Goal: Check status: Check status

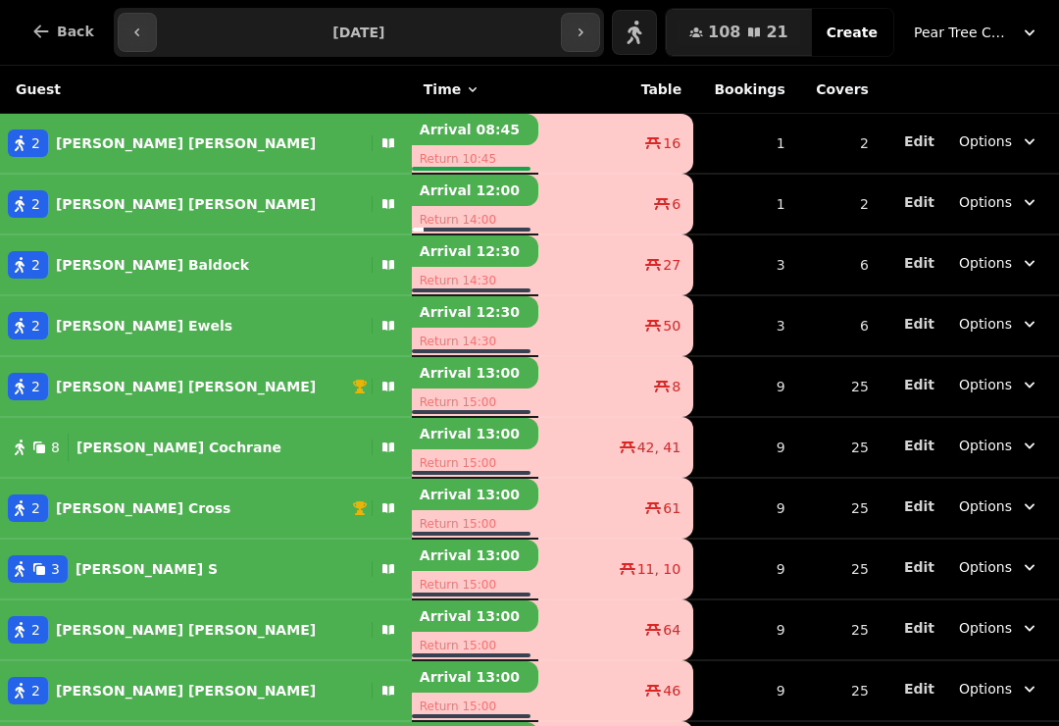
click at [117, 319] on p "[PERSON_NAME]" at bounding box center [144, 326] width 176 height 20
select select "**********"
select select "*"
select select "****"
click at [965, 23] on span "Pear Tree Cafe ([GEOGRAPHIC_DATA])" at bounding box center [963, 33] width 98 height 20
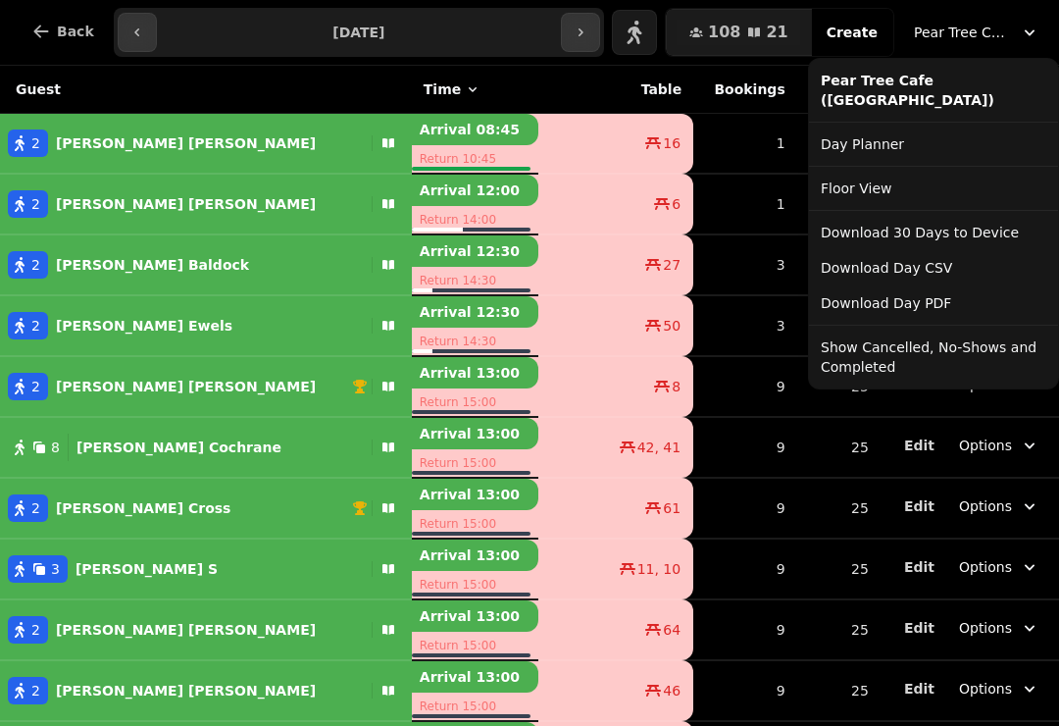
click at [870, 345] on button "Show Cancelled, No-Shows and Completed" at bounding box center [933, 356] width 241 height 55
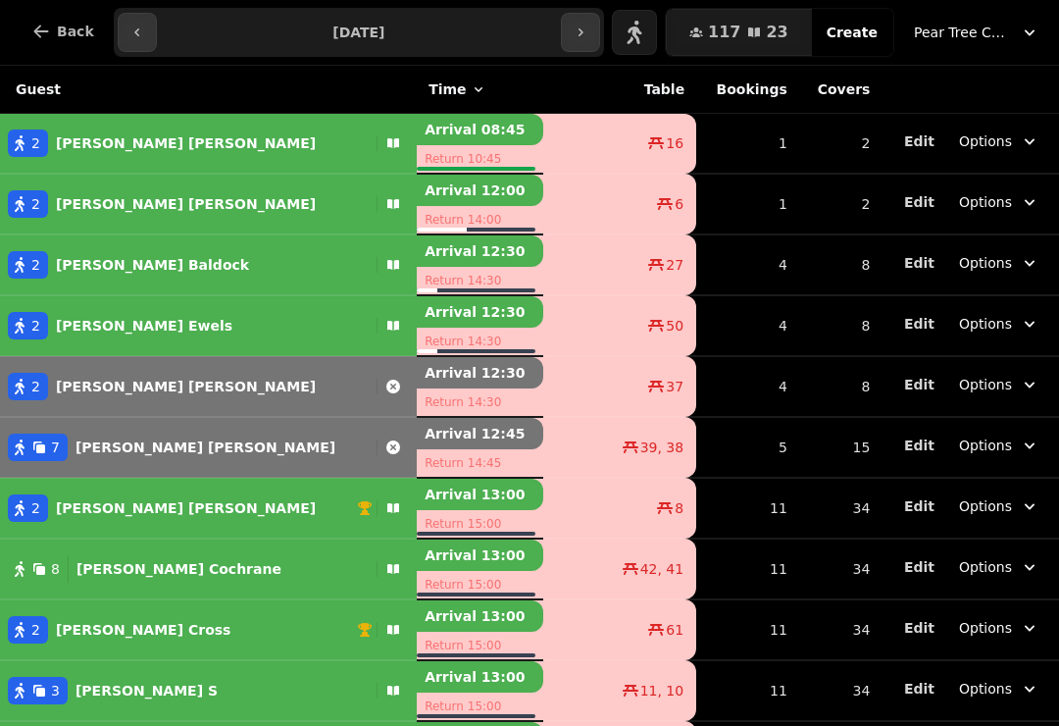
click at [963, 33] on span "Pear Tree Cafe ([GEOGRAPHIC_DATA])" at bounding box center [963, 33] width 98 height 20
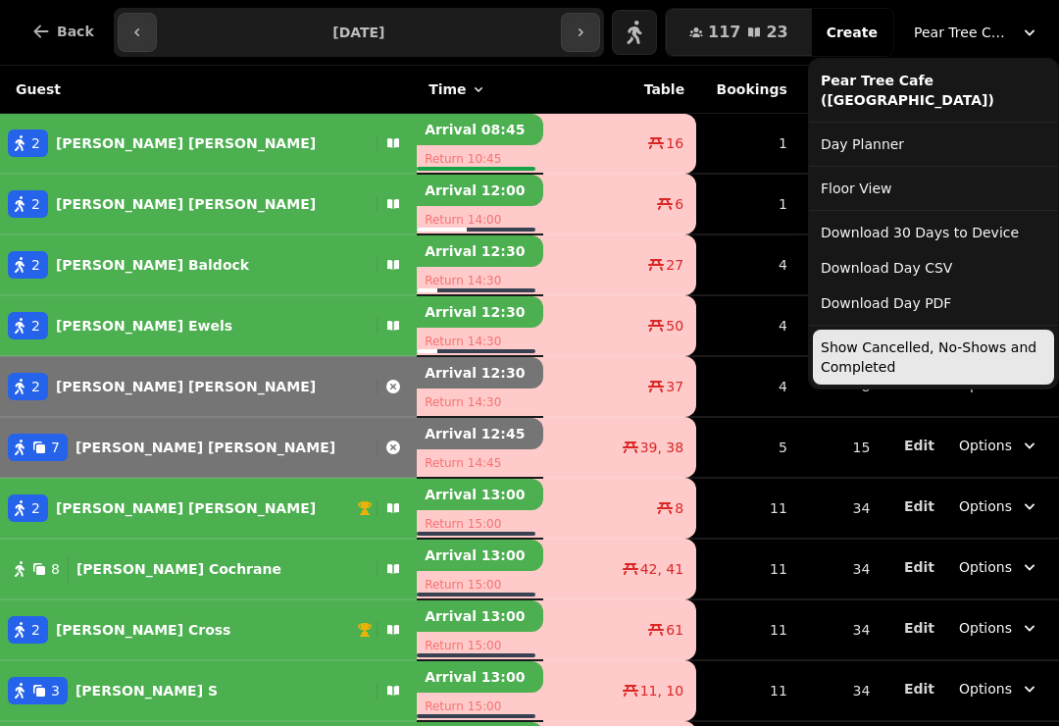
click at [869, 356] on button "Show Cancelled, No-Shows and Completed" at bounding box center [933, 356] width 241 height 55
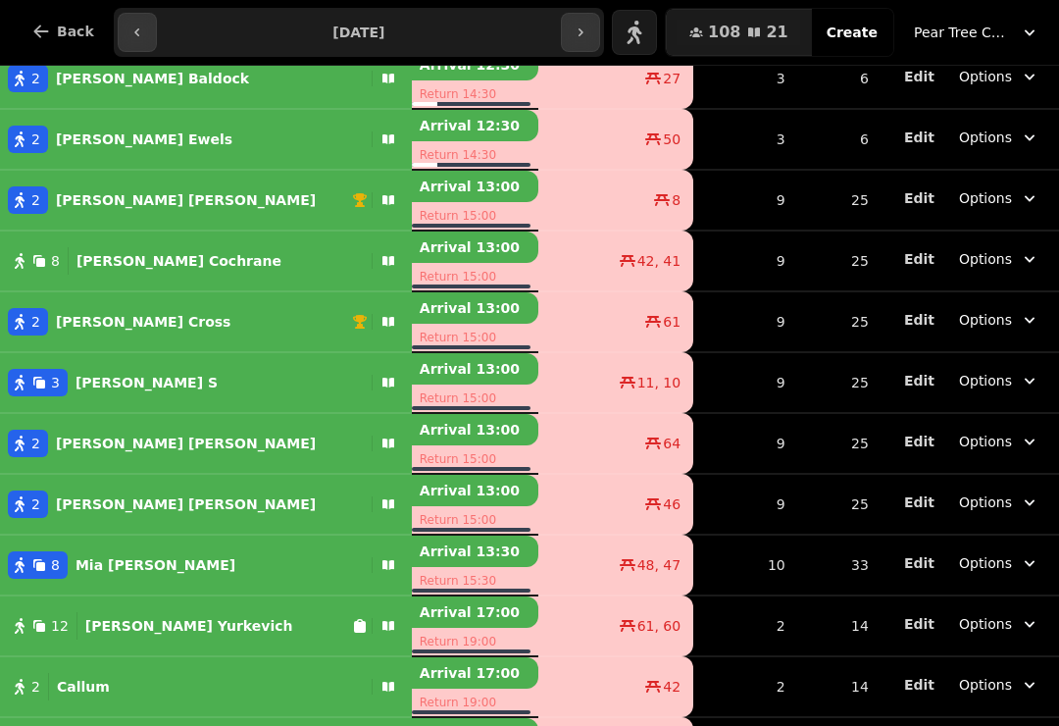
scroll to position [182, 0]
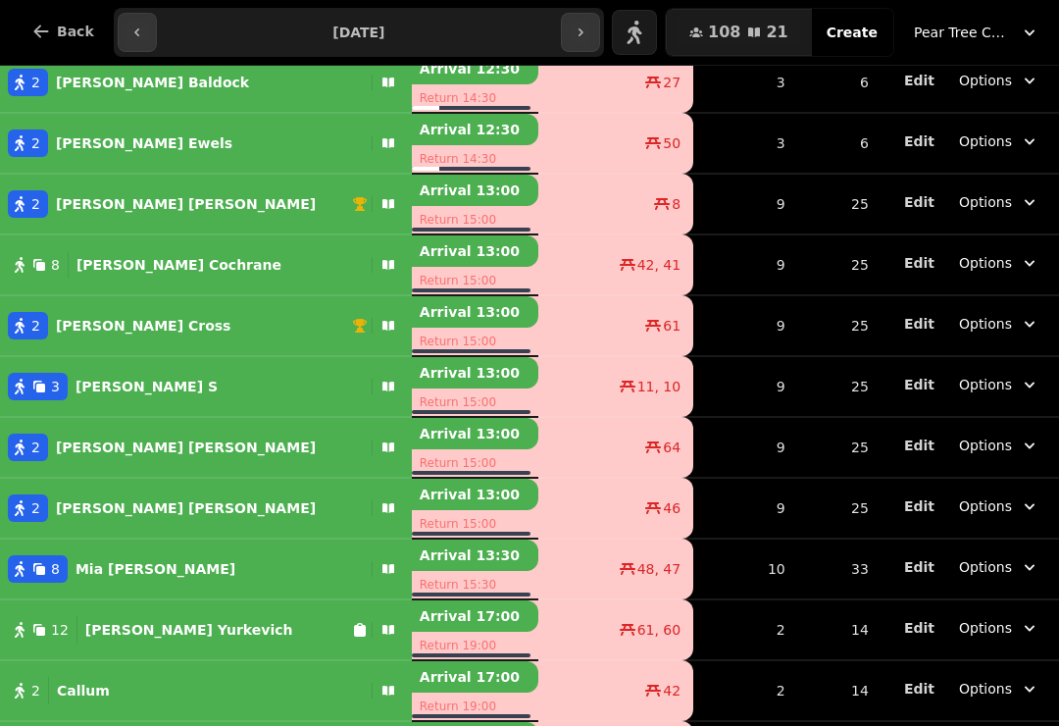
click at [965, 42] on button "Pear Tree Cafe ([GEOGRAPHIC_DATA])" at bounding box center [976, 32] width 149 height 35
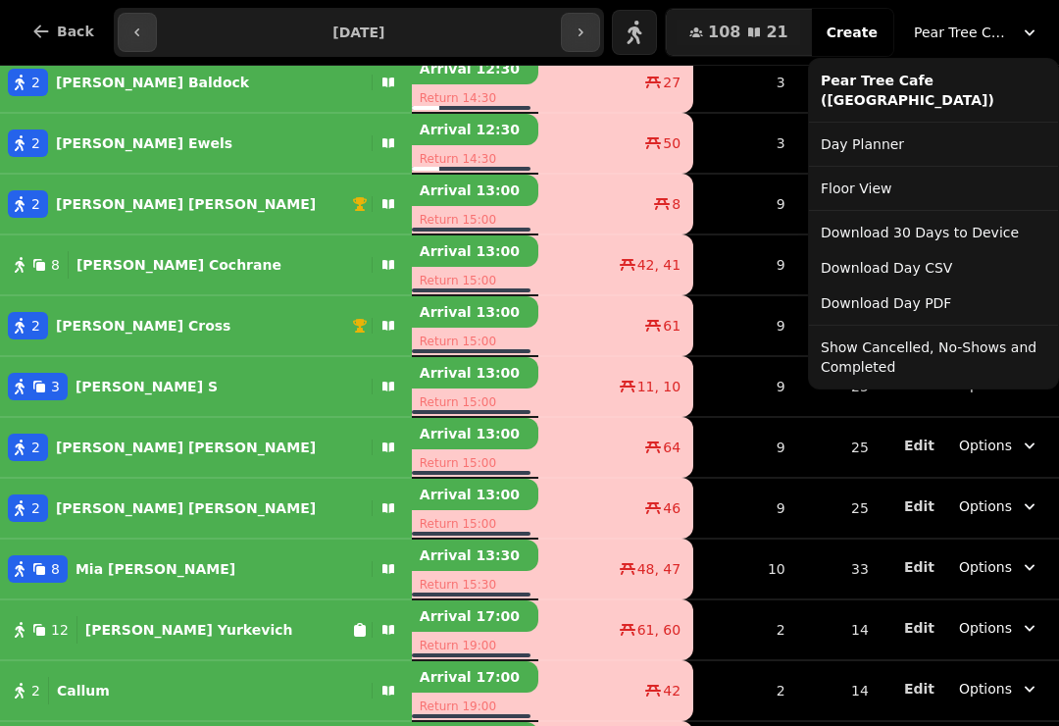
click at [910, 356] on button "Show Cancelled, No-Shows and Completed" at bounding box center [933, 356] width 241 height 55
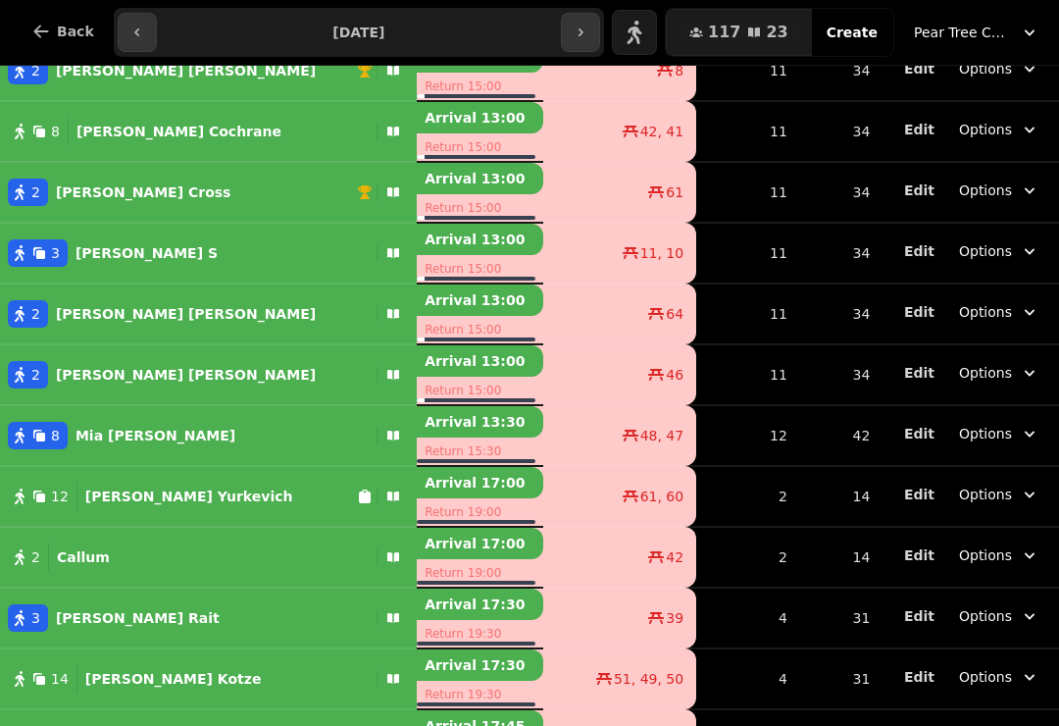
scroll to position [439, 0]
